Goal: Task Accomplishment & Management: Manage account settings

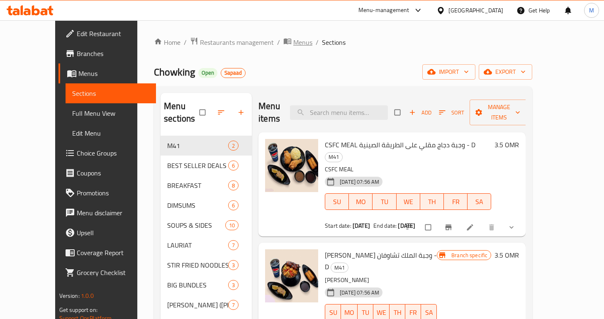
click at [293, 42] on span "Menus" at bounding box center [302, 42] width 19 height 10
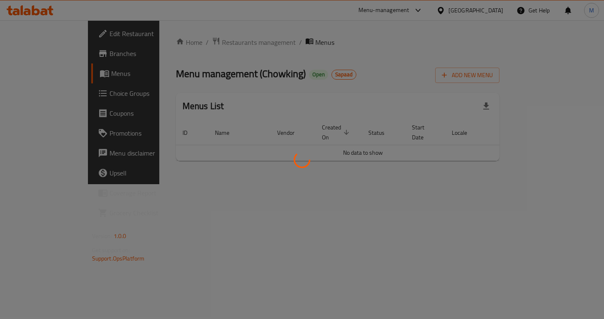
click at [201, 43] on div at bounding box center [302, 159] width 604 height 319
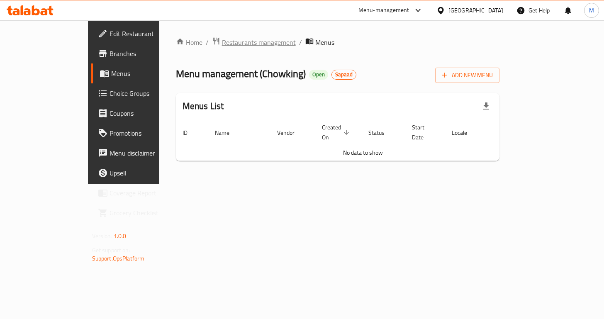
click at [222, 44] on span "Restaurants management" at bounding box center [259, 42] width 74 height 10
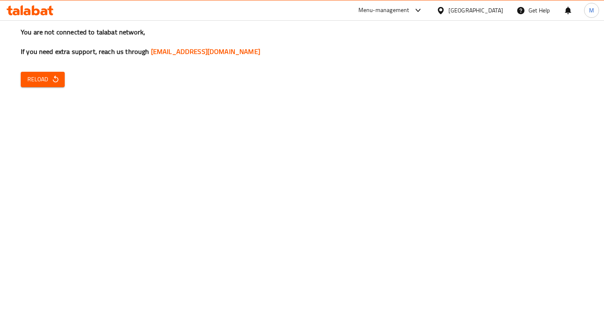
click at [56, 79] on icon "button" at bounding box center [55, 79] width 8 height 8
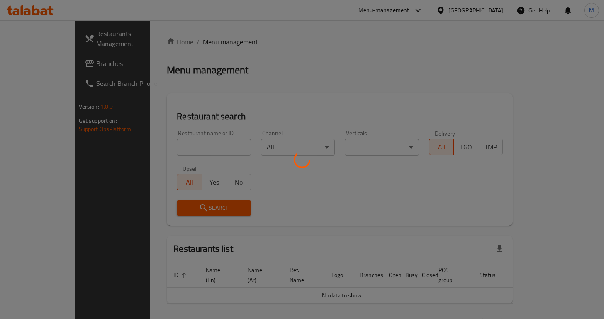
click at [219, 149] on div at bounding box center [302, 159] width 604 height 319
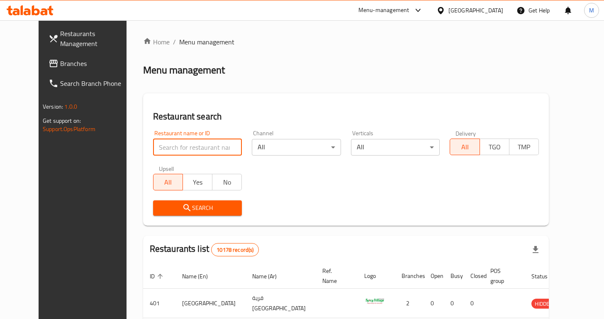
click at [219, 149] on input "search" at bounding box center [197, 147] width 89 height 17
type input "FILLI"
click button "Search" at bounding box center [197, 207] width 89 height 15
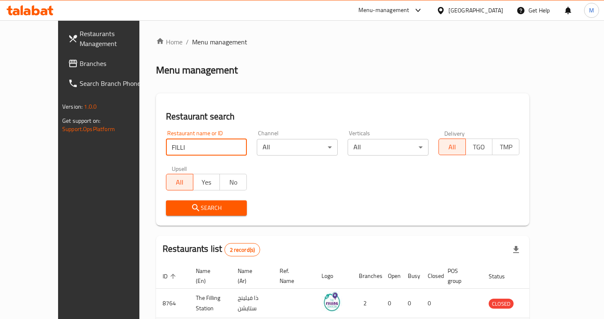
scroll to position [64, 0]
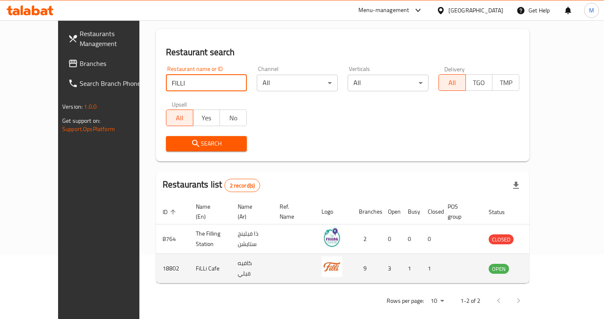
click at [542, 263] on icon "enhanced table" at bounding box center [537, 268] width 10 height 10
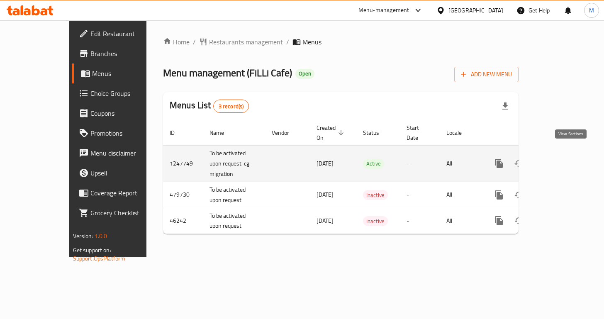
click at [564, 158] on icon "enhanced table" at bounding box center [559, 163] width 10 height 10
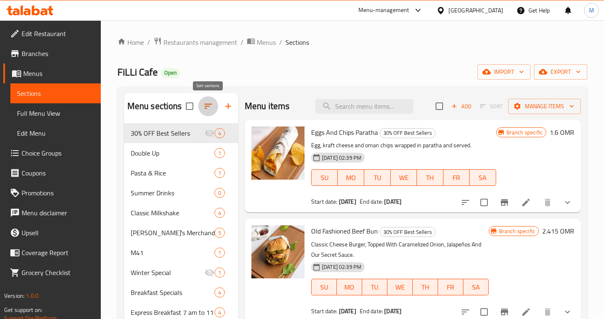
click at [208, 107] on icon "button" at bounding box center [208, 106] width 10 height 10
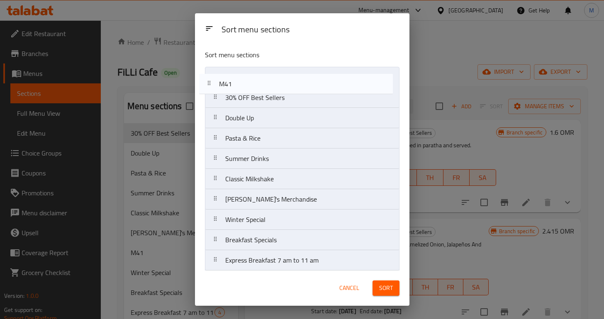
drag, startPoint x: 234, startPoint y: 201, endPoint x: 228, endPoint y: 83, distance: 117.5
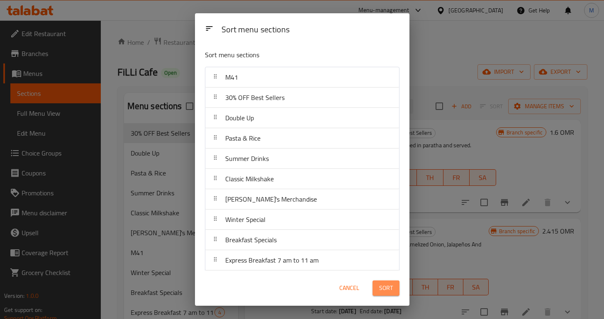
click at [394, 291] on button "Sort" at bounding box center [385, 287] width 27 height 15
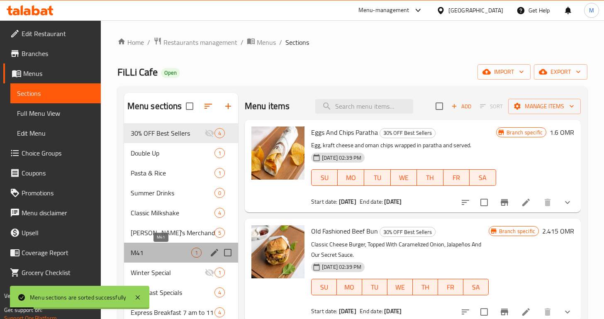
click at [151, 250] on span "M41" at bounding box center [161, 253] width 61 height 10
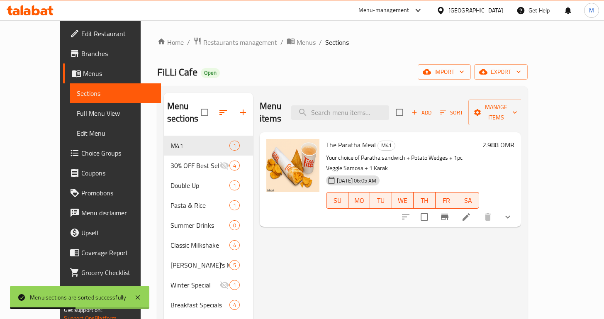
click at [471, 212] on icon at bounding box center [466, 217] width 10 height 10
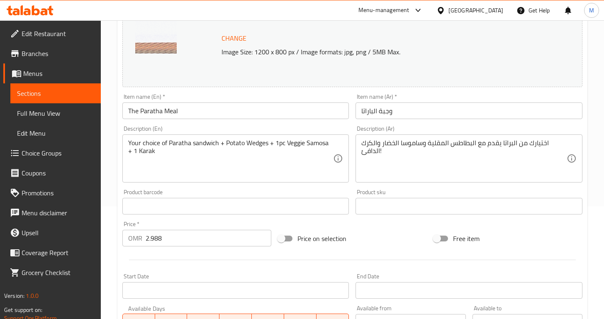
scroll to position [121, 0]
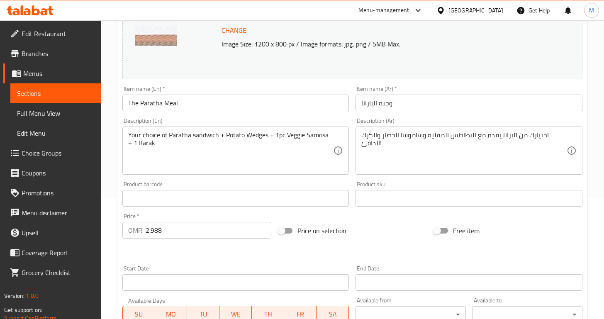
click at [158, 224] on input "2.988" at bounding box center [209, 230] width 126 height 17
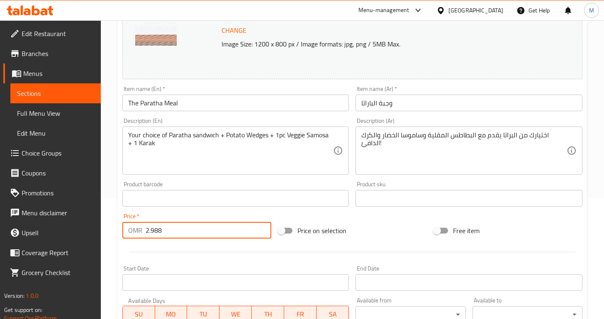
click at [158, 224] on input "2.988" at bounding box center [209, 230] width 126 height 17
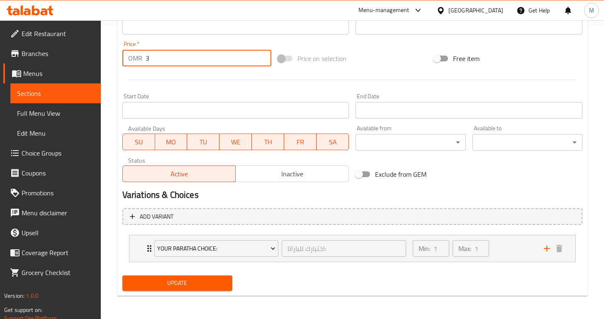
type input "3"
click at [160, 281] on span "Update" at bounding box center [177, 283] width 97 height 10
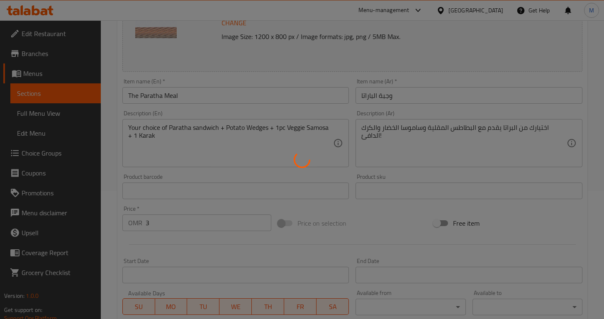
scroll to position [0, 0]
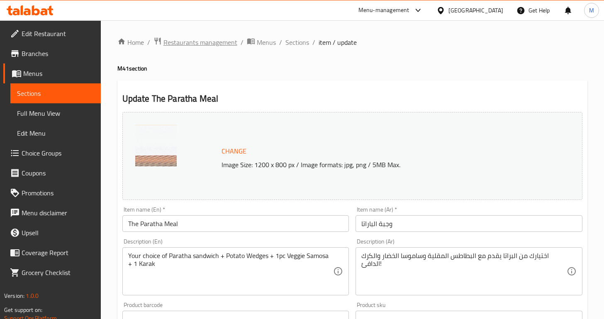
click at [182, 42] on span "Restaurants management" at bounding box center [200, 42] width 74 height 10
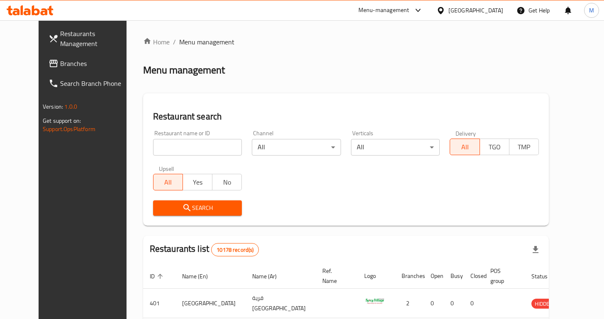
click at [164, 156] on div "Restaurant name or ID Restaurant name or ID" at bounding box center [197, 142] width 99 height 35
click at [160, 148] on input "search" at bounding box center [197, 147] width 89 height 17
type input "m"
